Goal: Check status: Verify the current state of an ongoing process or item

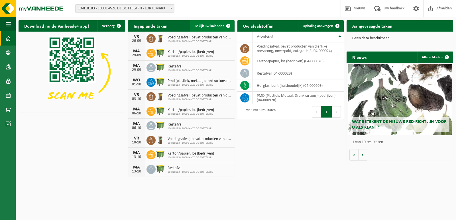
click at [214, 25] on span "Bekijk uw kalender" at bounding box center [209, 26] width 29 height 4
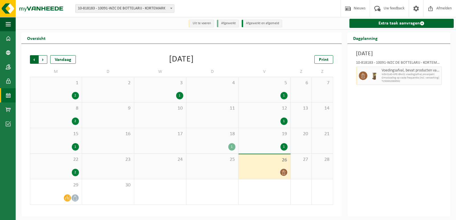
click at [45, 58] on span "Volgende" at bounding box center [43, 59] width 9 height 9
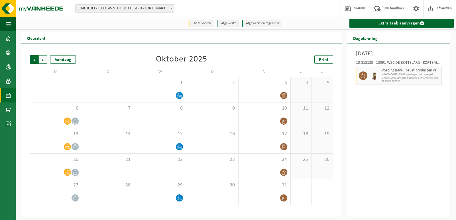
click at [45, 59] on span "Volgende" at bounding box center [43, 59] width 9 height 9
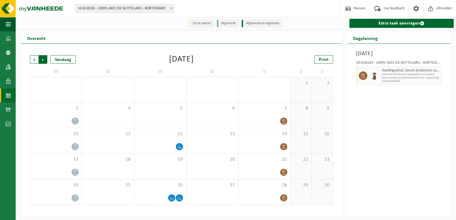
click at [33, 59] on span "Vorige" at bounding box center [34, 59] width 9 height 9
click at [33, 58] on span "Vorige" at bounding box center [34, 59] width 9 height 9
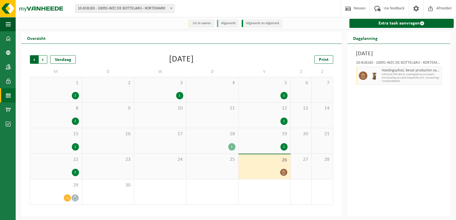
click at [45, 57] on span "Volgende" at bounding box center [43, 59] width 9 height 9
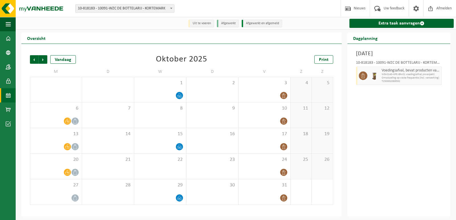
click at [30, 57] on div "Vorige Volgende Vandaag Oktober 2025 Print M D W D V Z Z 29 30 1 2 3 4 5 6 7 8 …" at bounding box center [181, 130] width 309 height 161
click at [42, 57] on span "Volgende" at bounding box center [43, 59] width 9 height 9
